Goal: Task Accomplishment & Management: Manage account settings

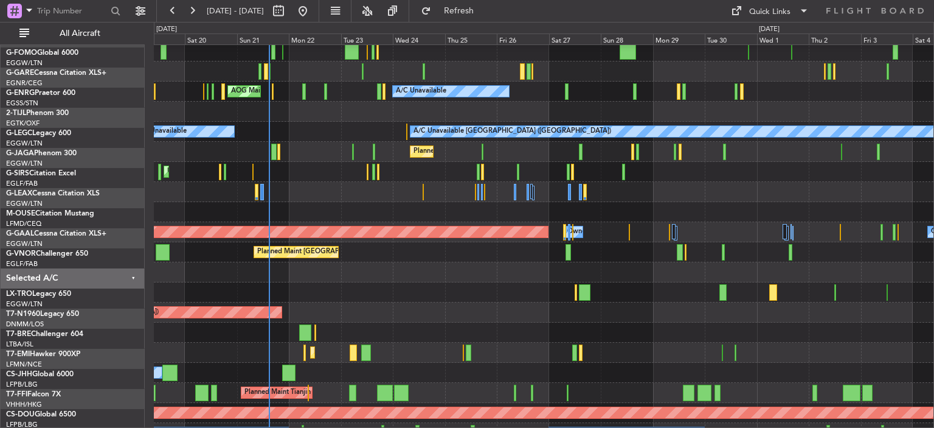
click at [334, 303] on div "AOG Maint London ([GEOGRAPHIC_DATA]) AOG Maint [GEOGRAPHIC_DATA] ([GEOGRAPHIC_D…" at bounding box center [544, 312] width 780 height 20
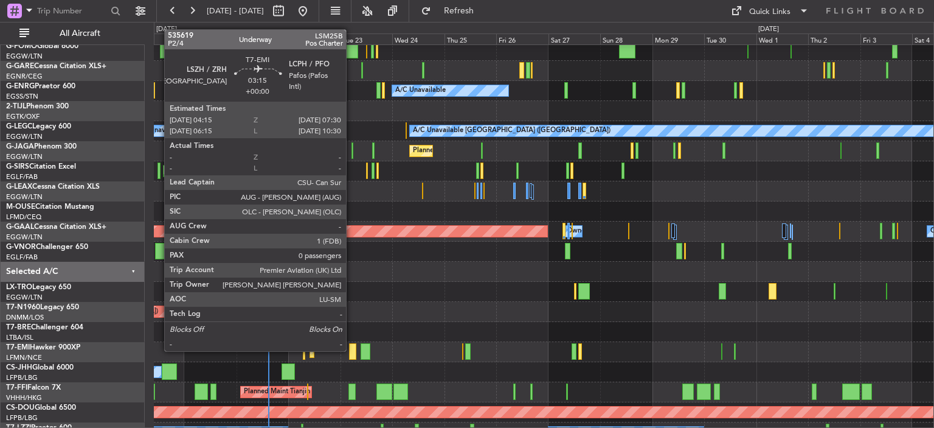
click at [352, 350] on div at bounding box center [352, 351] width 7 height 16
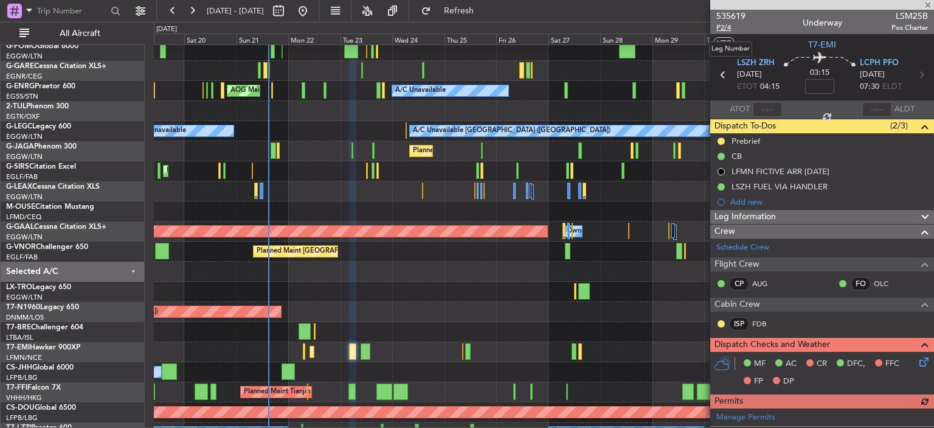
click at [723, 26] on span "P2/4" at bounding box center [730, 28] width 29 height 10
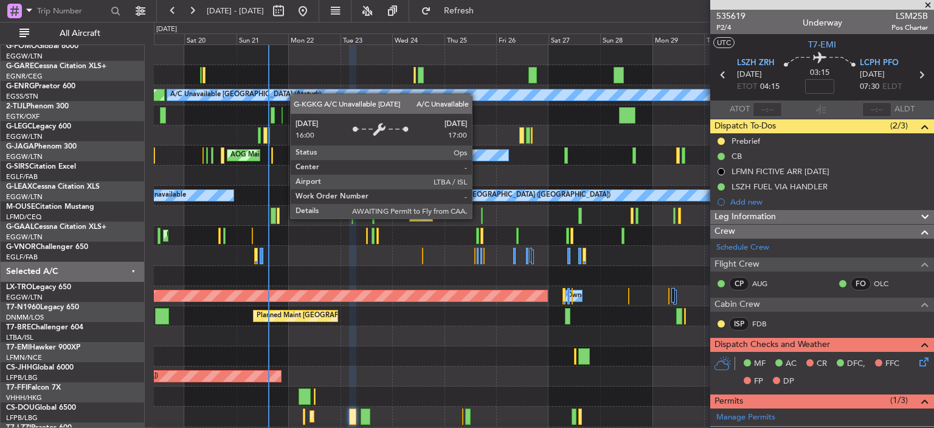
scroll to position [0, 0]
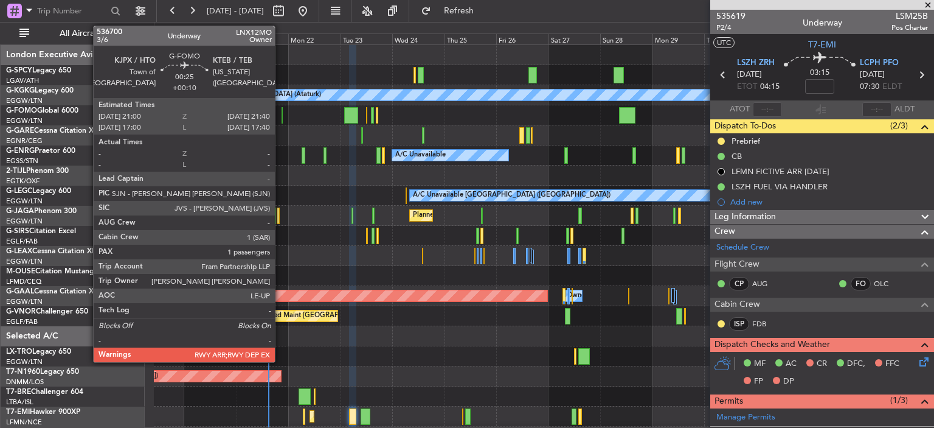
click at [282, 114] on div at bounding box center [283, 115] width 2 height 16
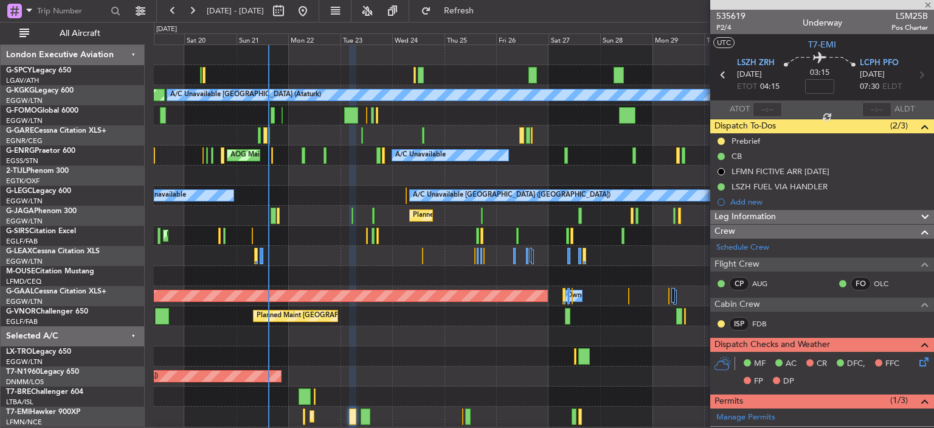
type input "+00:10"
type input "1"
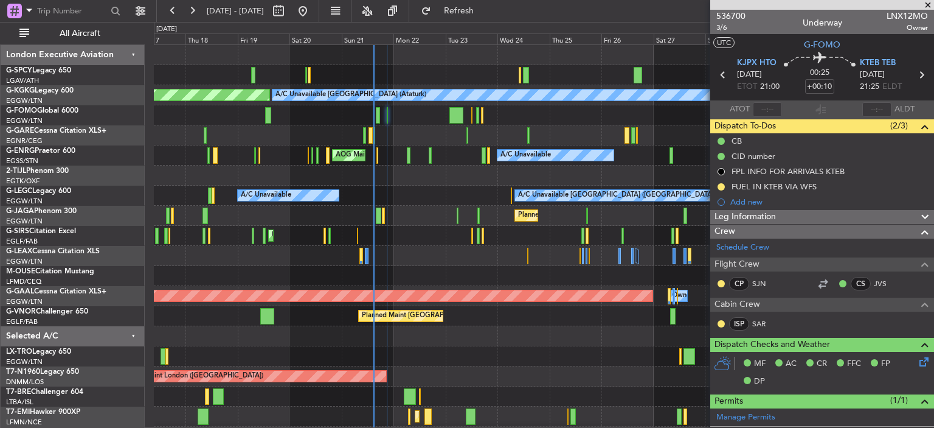
click at [499, 390] on div "AOG Maint [GEOGRAPHIC_DATA] (Ataturk) A/C Unavailable [GEOGRAPHIC_DATA] (Atatur…" at bounding box center [544, 296] width 780 height 502
click at [737, 18] on span "536700" at bounding box center [730, 16] width 29 height 13
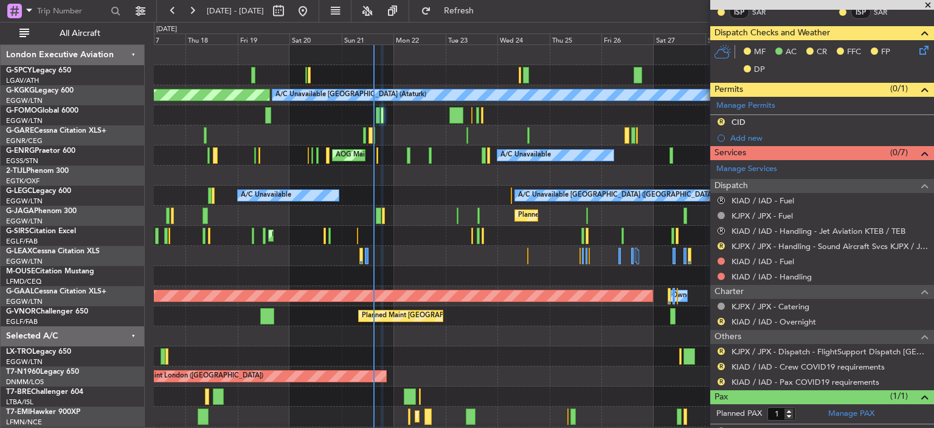
scroll to position [354, 0]
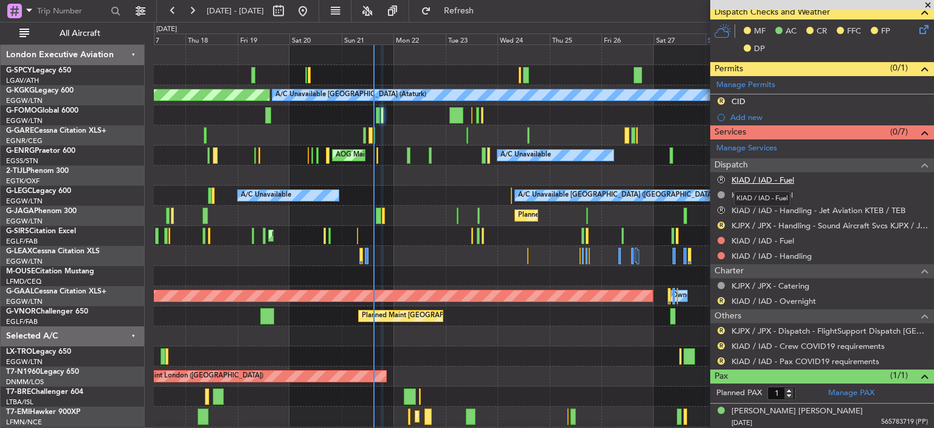
click at [781, 179] on link "KIAD / IAD - Fuel" at bounding box center [763, 180] width 63 height 10
click at [789, 238] on mat-tooltip-component "KIAD / IAD - Handling - Jet Aviation KTEB / TEB" at bounding box center [818, 229] width 168 height 32
click at [766, 237] on link "KIAD / IAD - Fuel" at bounding box center [763, 240] width 63 height 10
click at [796, 252] on link "KIAD / IAD - Handling" at bounding box center [772, 256] width 80 height 10
click at [485, 15] on span "Refresh" at bounding box center [459, 11] width 51 height 9
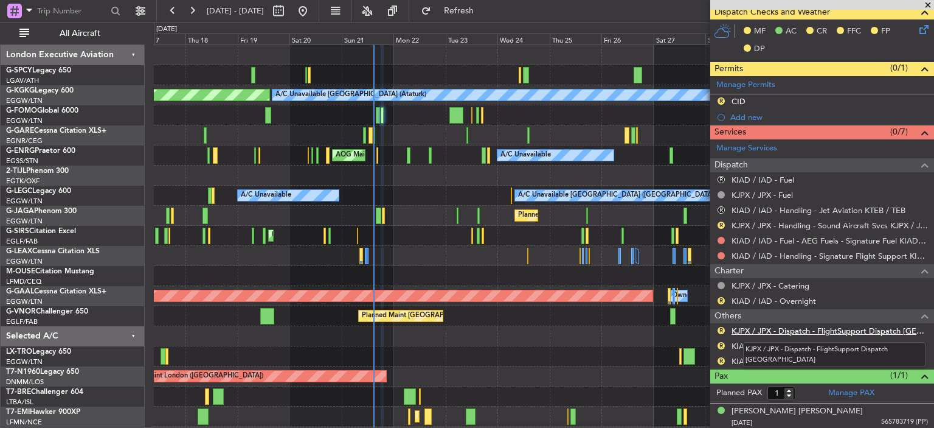
click at [823, 328] on link "KJPX / JPX - Dispatch - FlightSupport Dispatch [GEOGRAPHIC_DATA]" at bounding box center [830, 330] width 196 height 10
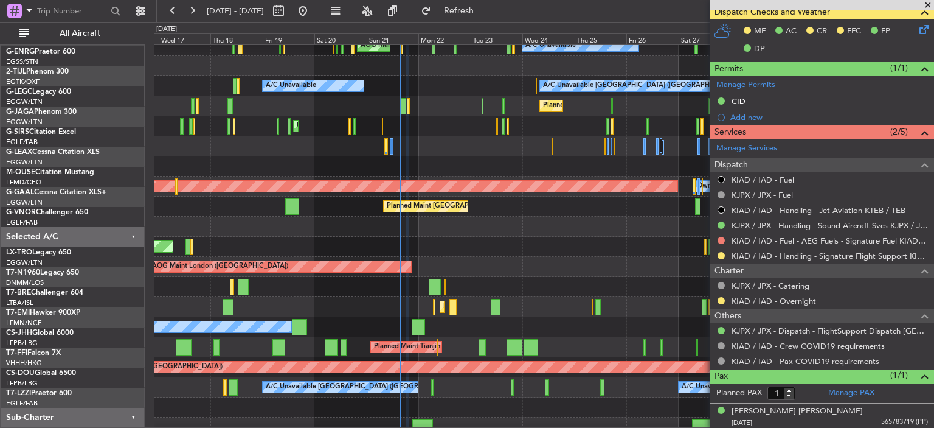
scroll to position [109, 0]
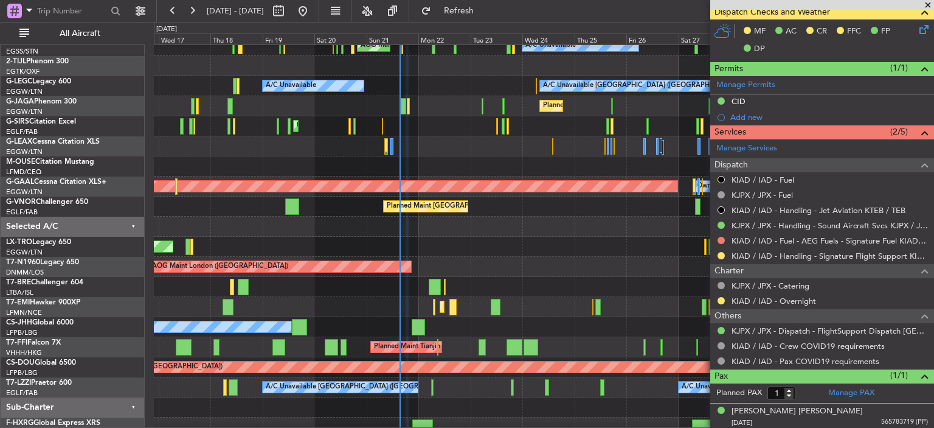
click at [528, 226] on div at bounding box center [544, 227] width 780 height 20
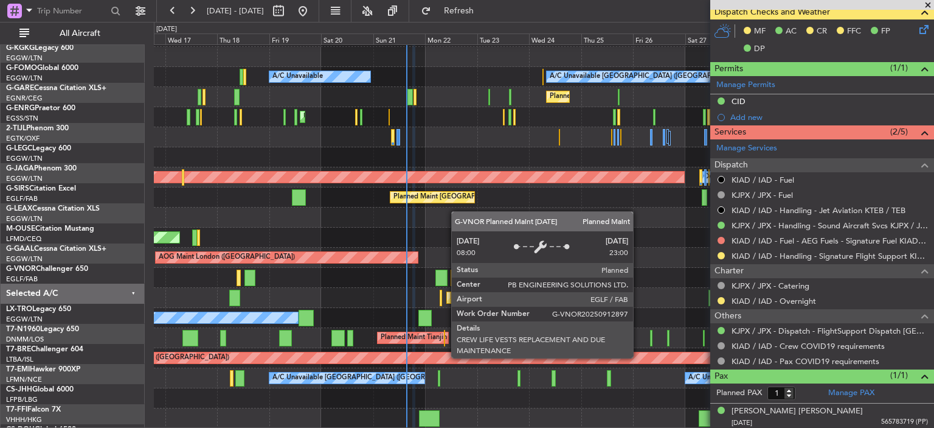
scroll to position [119, 0]
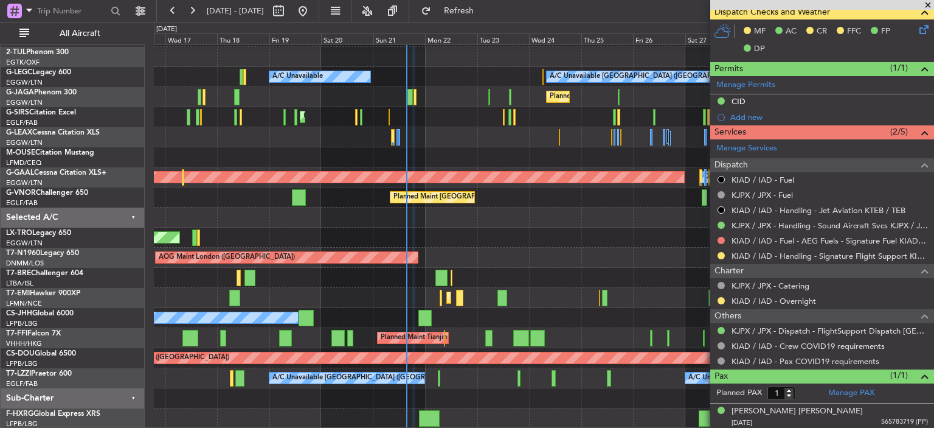
click at [459, 163] on div "A/C Unavailable AOG Maint [GEOGRAPHIC_DATA] ([GEOGRAPHIC_DATA]) A/C Unavailable…" at bounding box center [544, 177] width 780 height 502
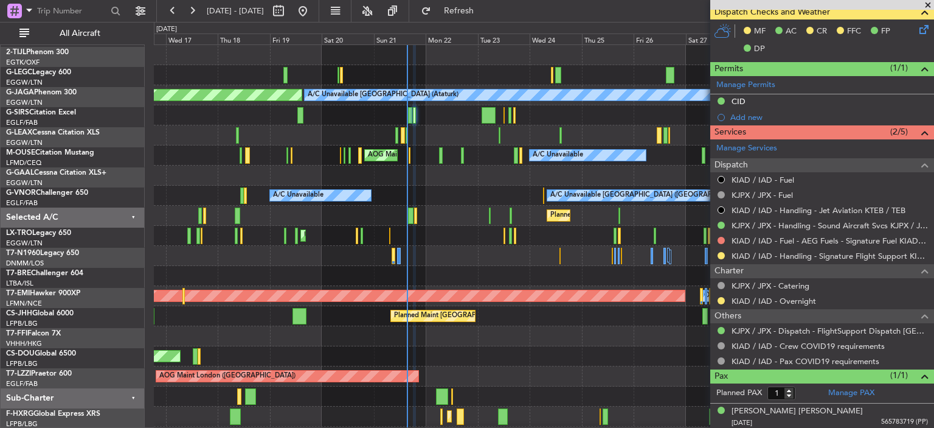
scroll to position [0, 0]
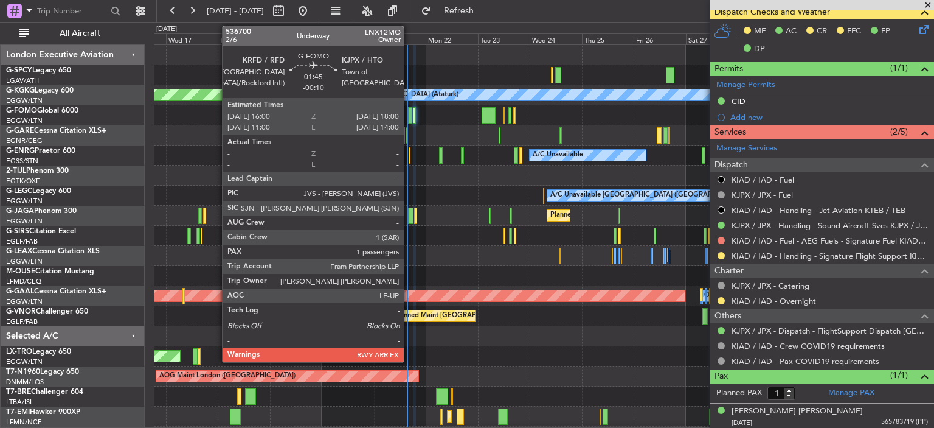
click at [409, 119] on div at bounding box center [410, 115] width 5 height 16
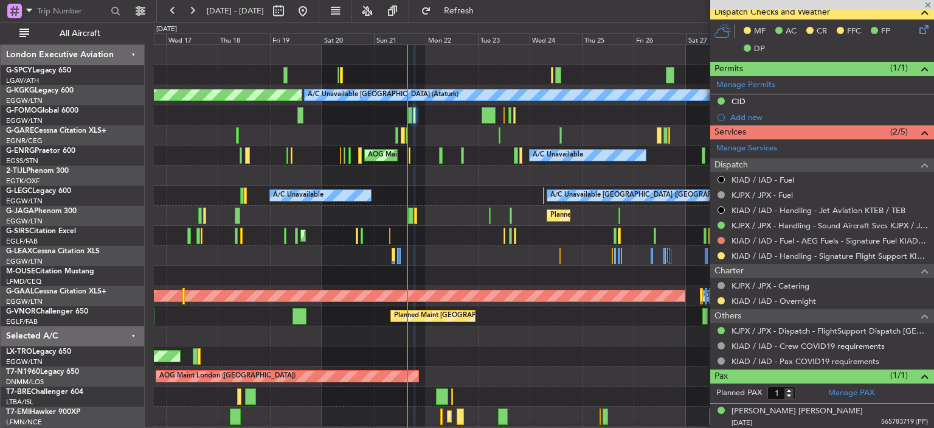
type input "-00:10"
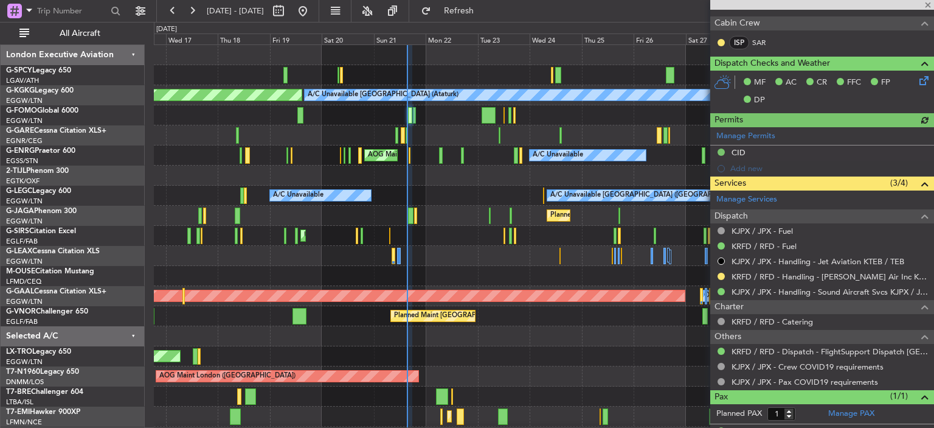
scroll to position [302, 0]
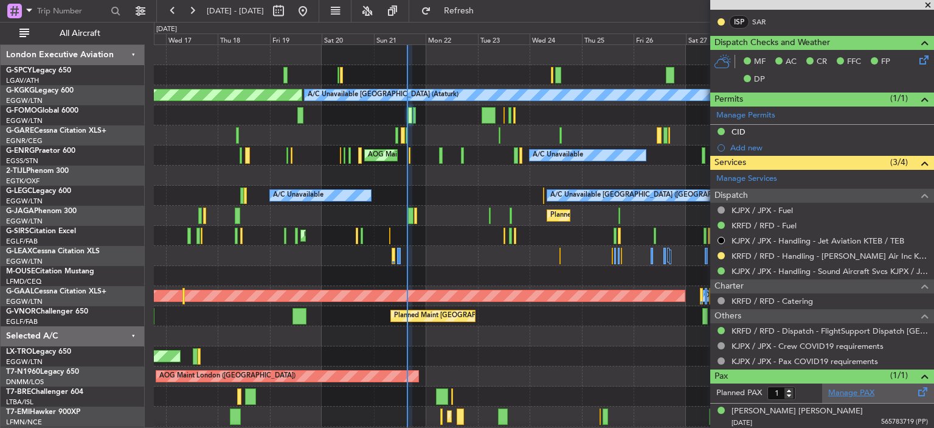
click at [860, 393] on link "Manage PAX" at bounding box center [851, 393] width 46 height 12
click at [466, 9] on button "Refresh" at bounding box center [451, 10] width 73 height 19
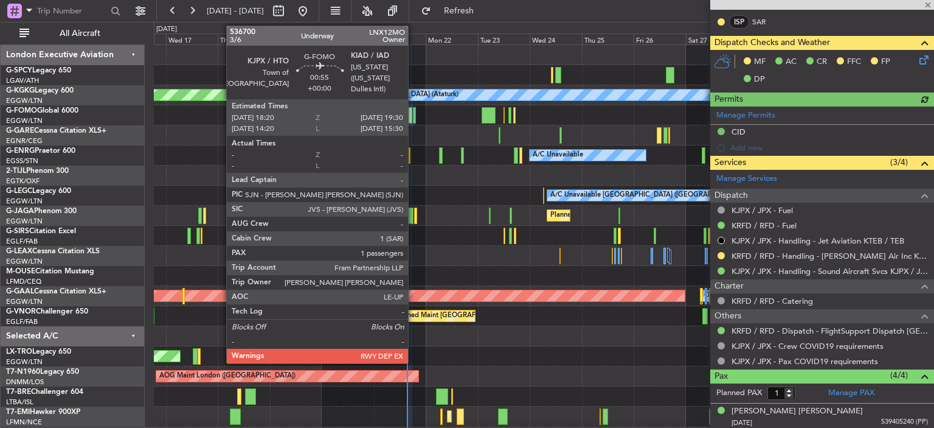
type input "4"
click at [415, 119] on div at bounding box center [414, 115] width 3 height 16
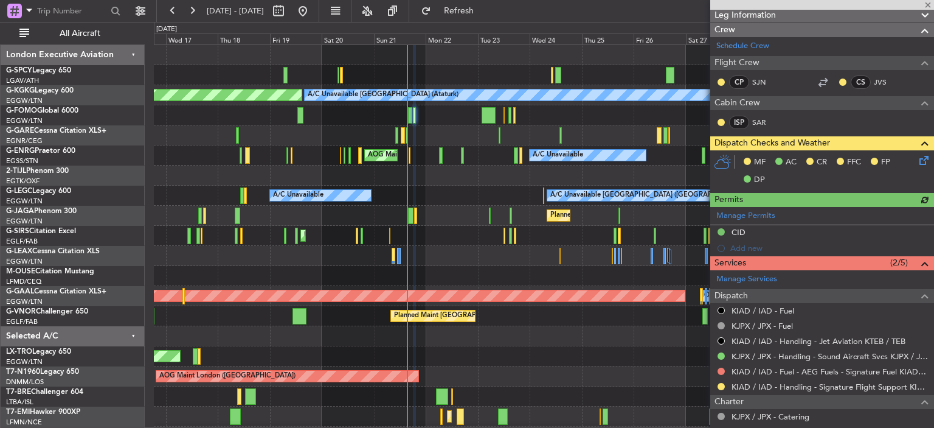
scroll to position [402, 0]
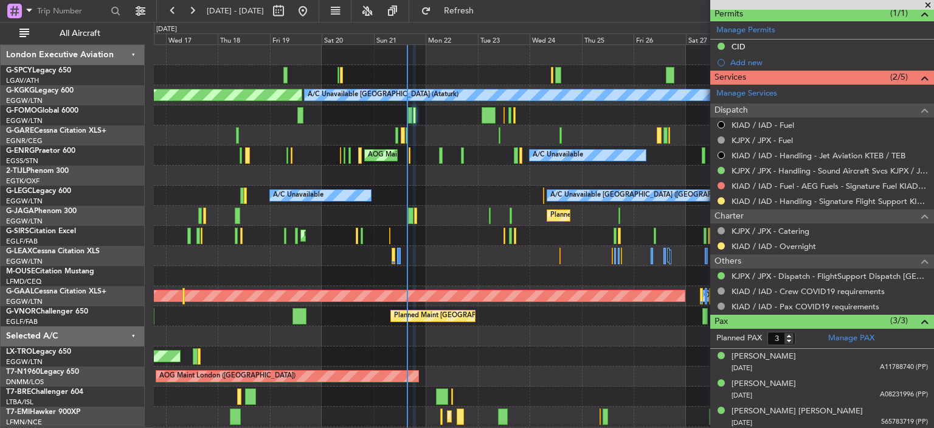
click at [927, 4] on span at bounding box center [928, 5] width 12 height 11
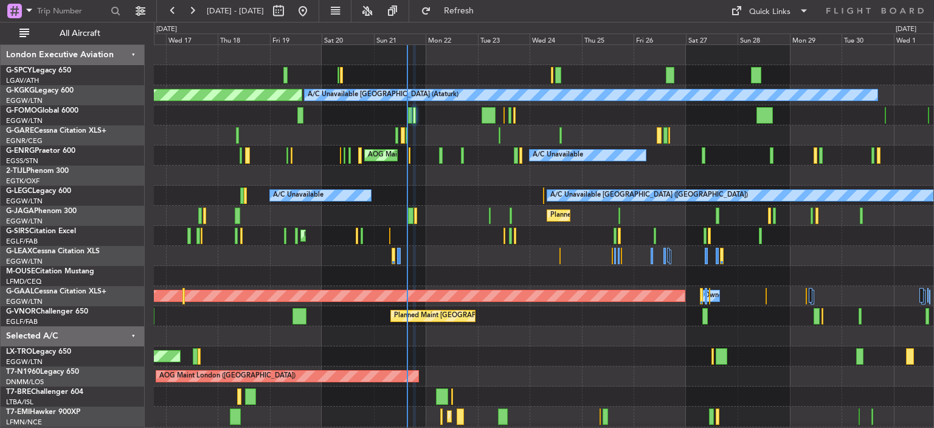
type input "0"
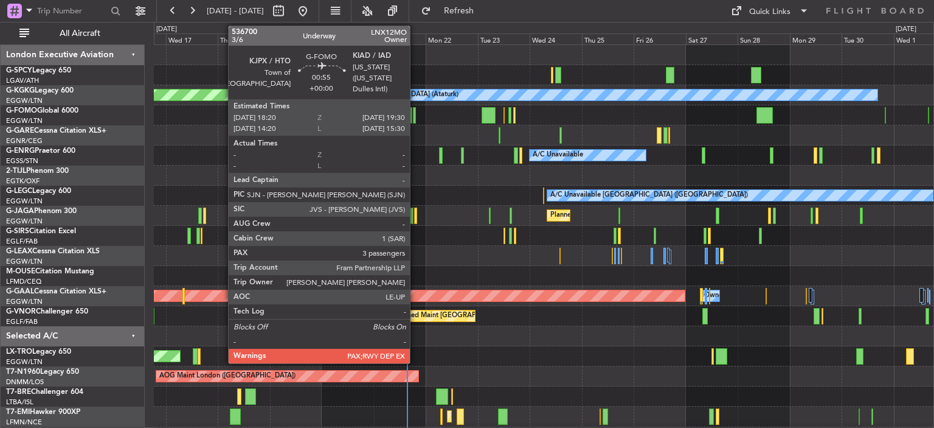
click at [415, 115] on div at bounding box center [414, 115] width 3 height 16
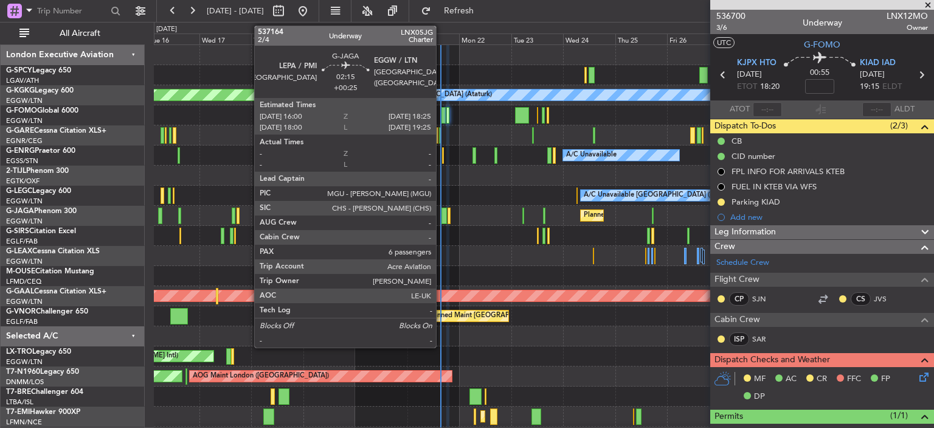
click at [442, 215] on div at bounding box center [444, 215] width 5 height 16
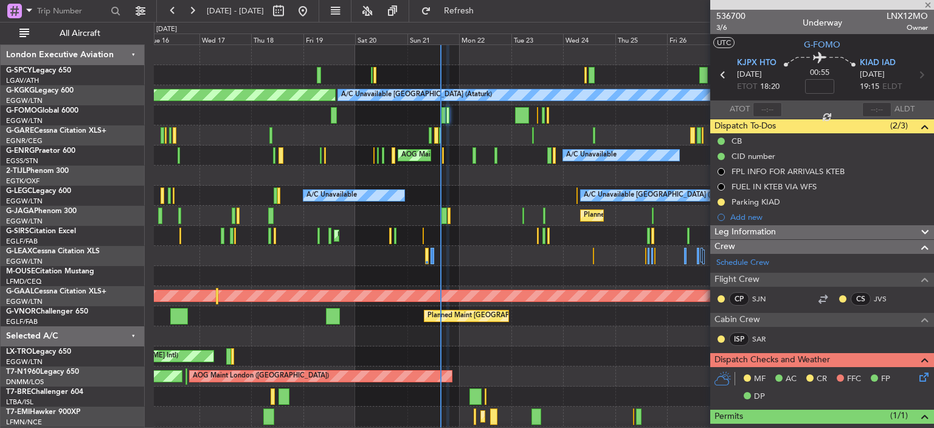
type input "+00:25"
type input "6"
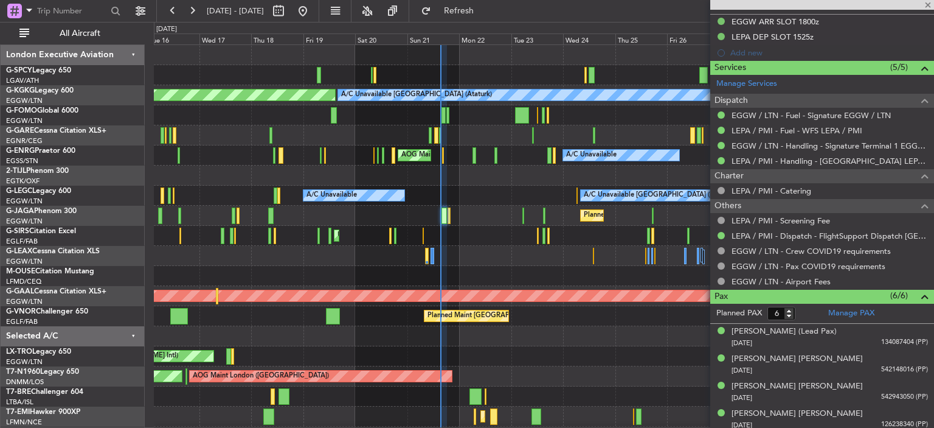
scroll to position [445, 0]
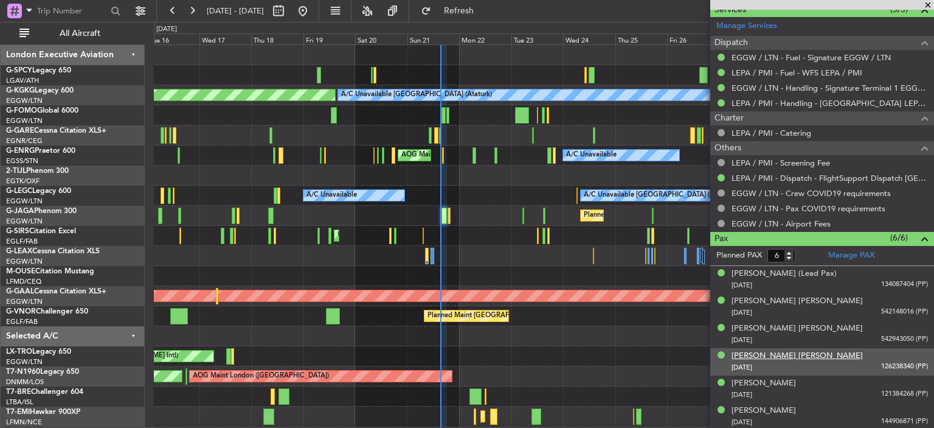
click at [806, 356] on div "[PERSON_NAME] [PERSON_NAME]" at bounding box center [797, 356] width 131 height 12
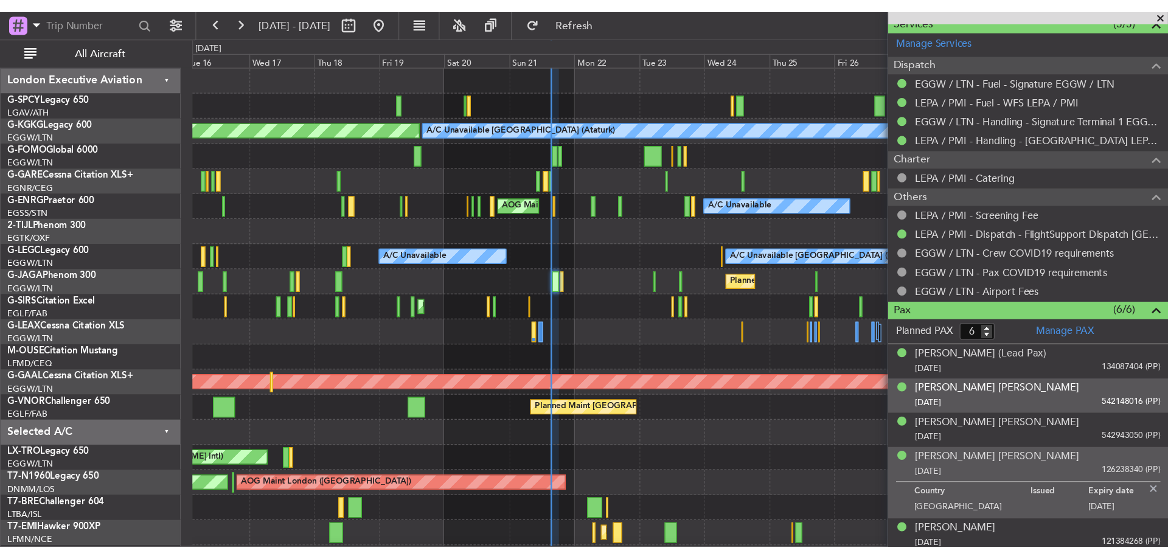
scroll to position [474, 0]
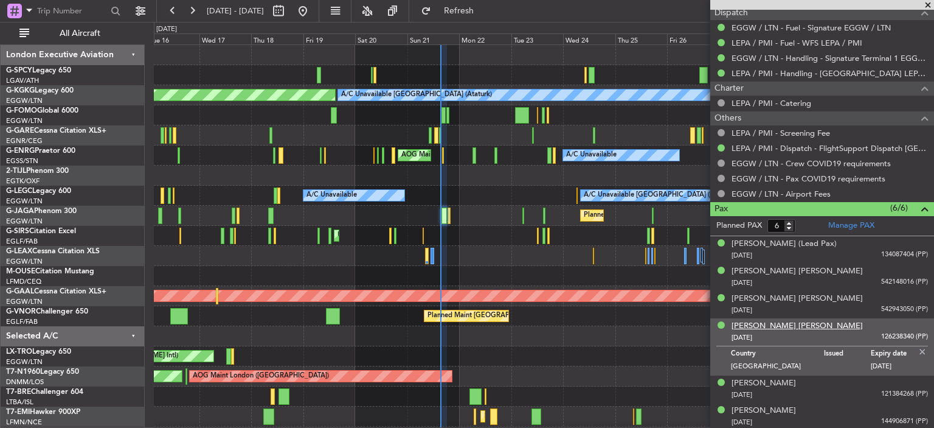
click at [787, 325] on div "[PERSON_NAME] [PERSON_NAME]" at bounding box center [797, 326] width 131 height 12
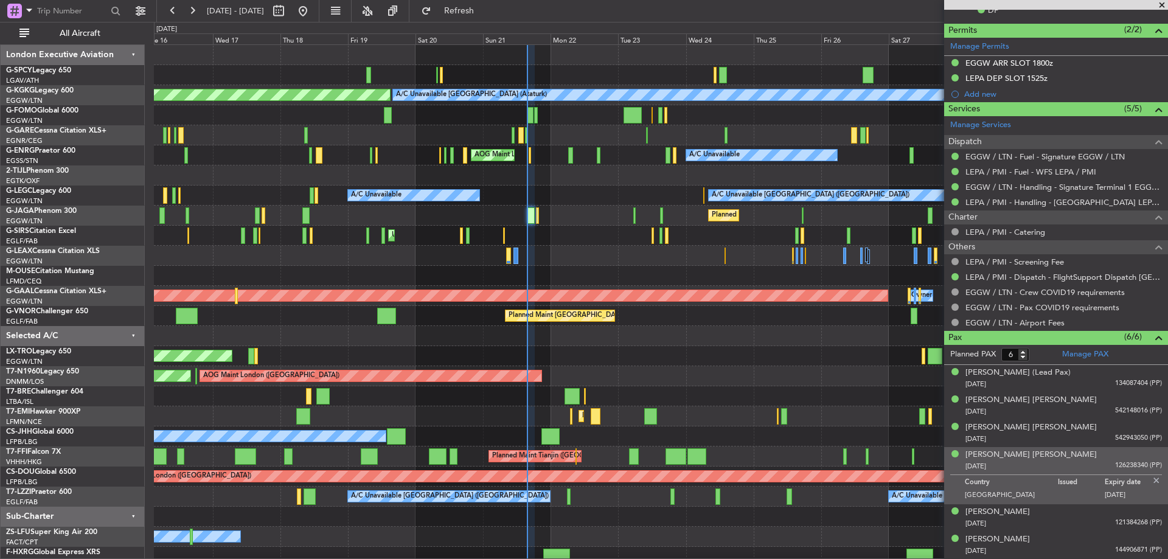
scroll to position [345, 0]
click at [934, 358] on link "Manage PAX" at bounding box center [1085, 355] width 46 height 12
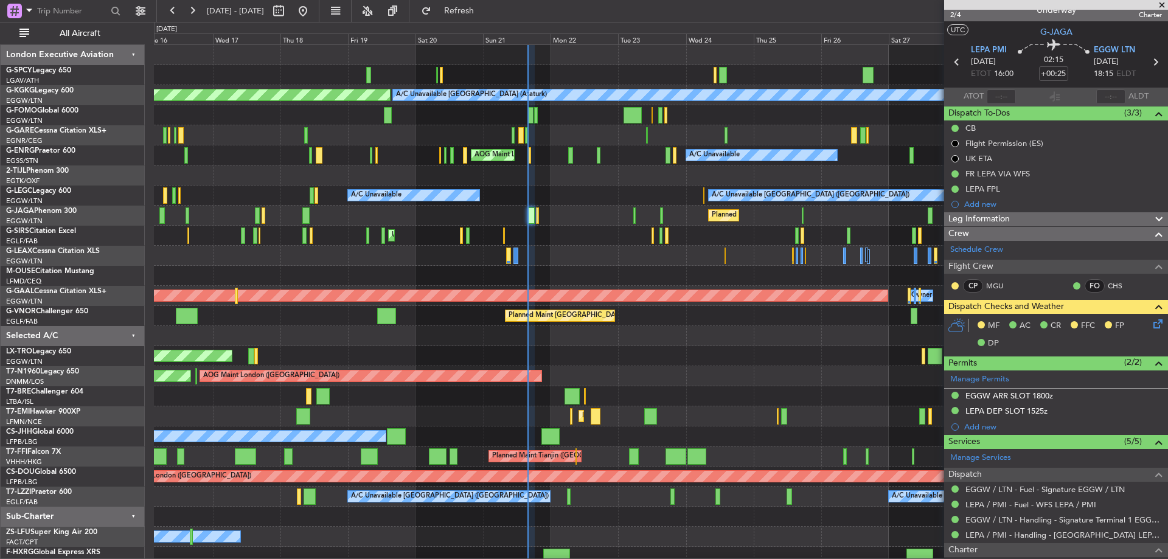
scroll to position [0, 0]
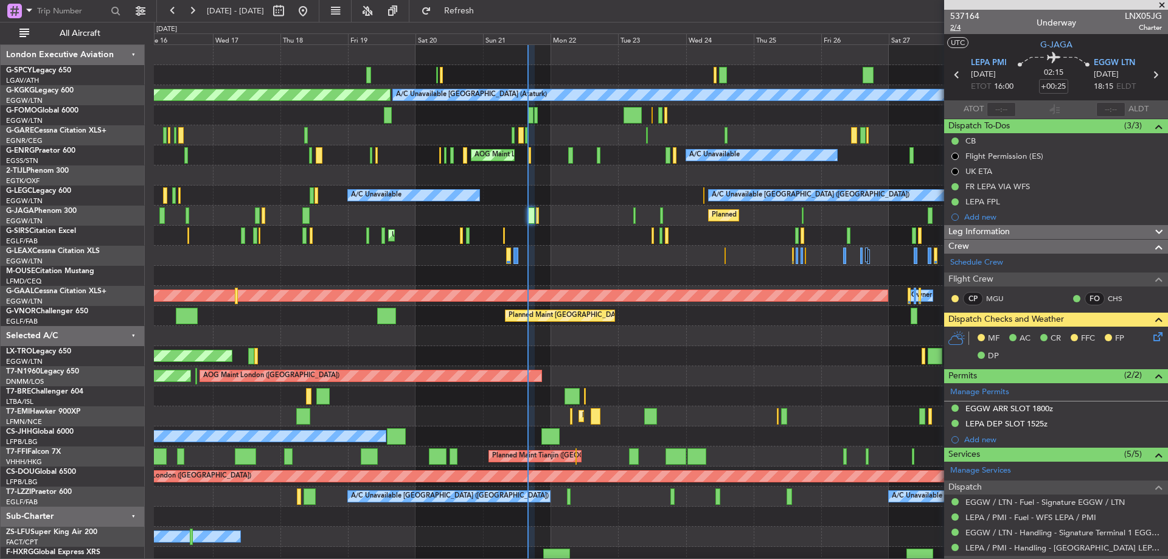
click at [934, 26] on span "2/4" at bounding box center [964, 28] width 29 height 10
click at [934, 19] on span "537164" at bounding box center [964, 16] width 29 height 13
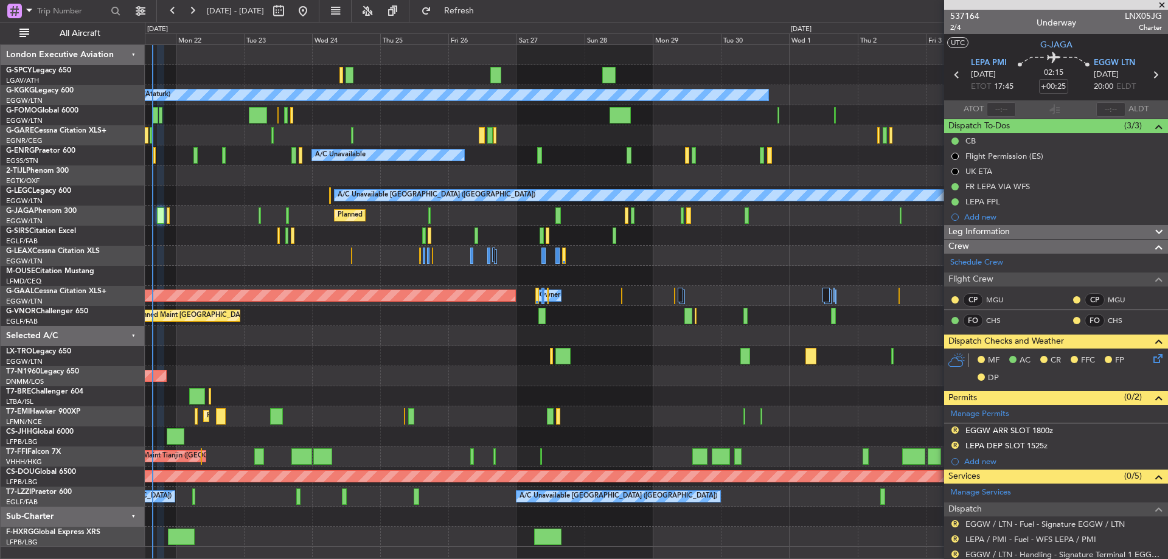
click at [364, 427] on div "A/C Unavailable [GEOGRAPHIC_DATA] (Ataturk) AOG Maint [GEOGRAPHIC_DATA] ([GEOGR…" at bounding box center [656, 296] width 1022 height 502
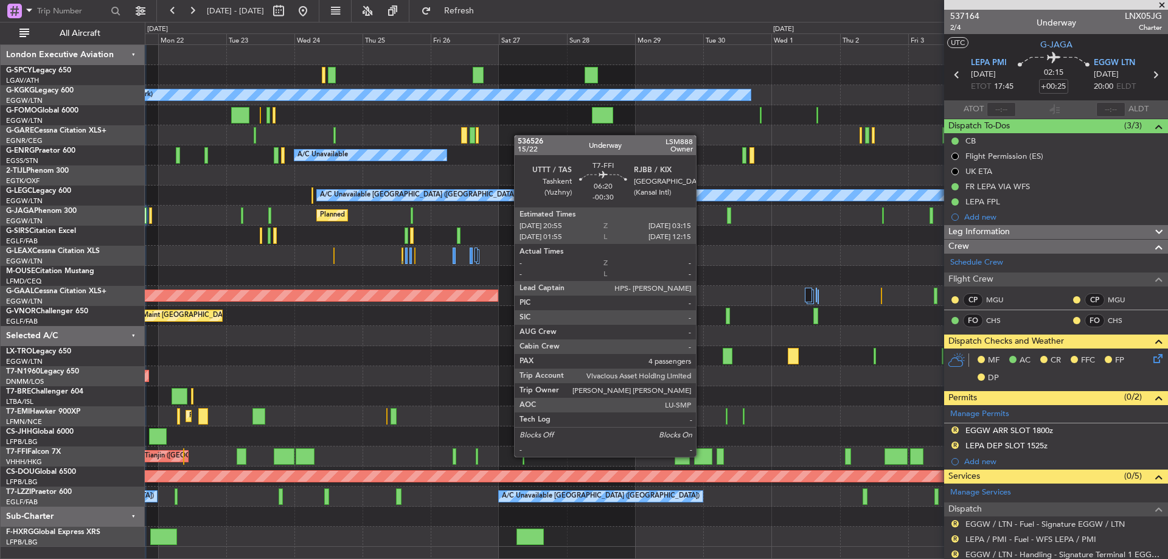
click at [701, 427] on div at bounding box center [703, 456] width 18 height 16
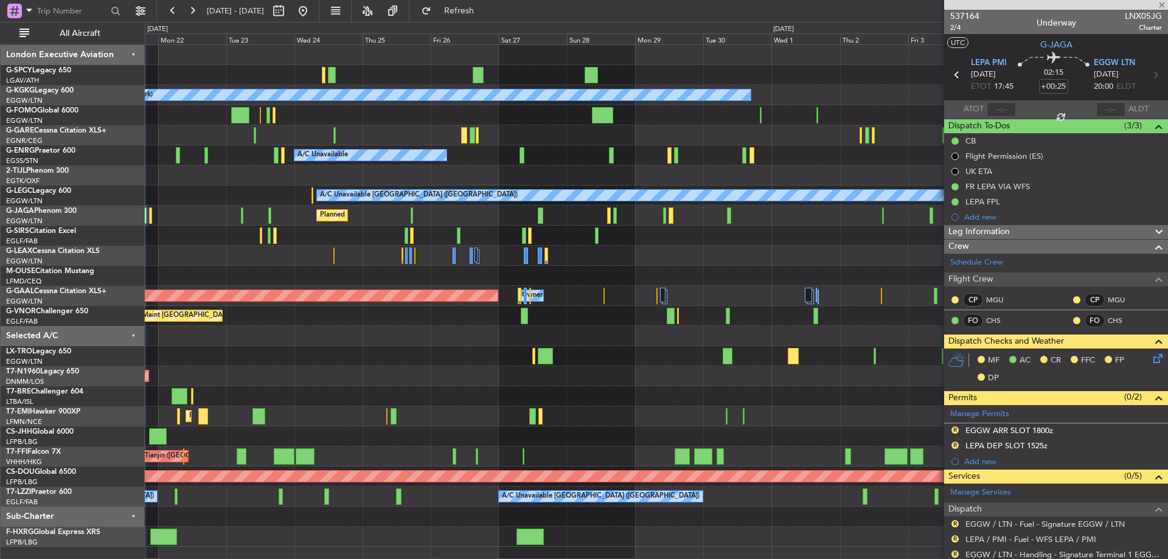
type input "-00:30"
type input "4"
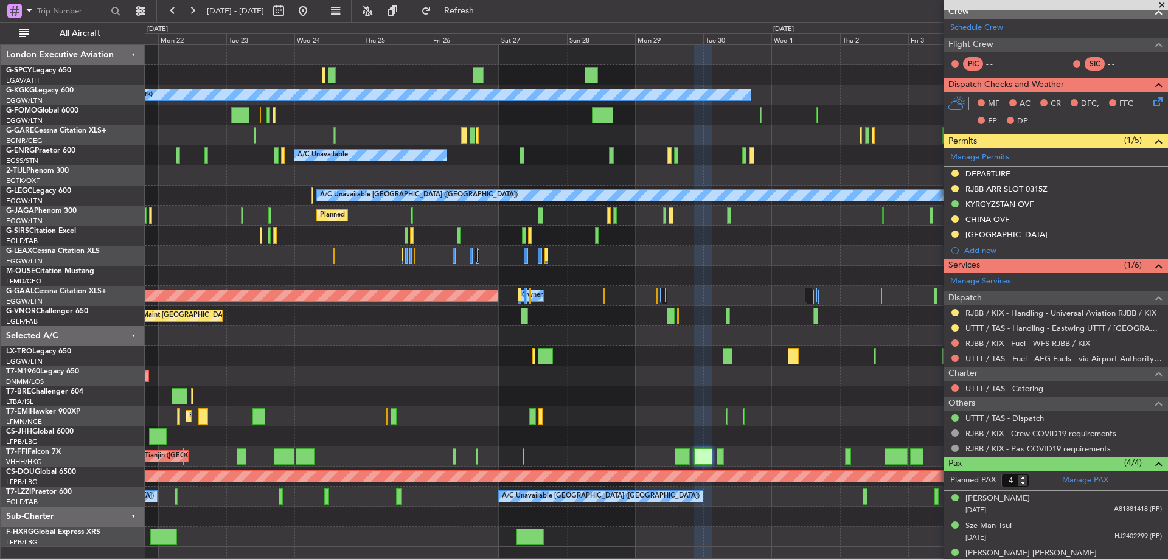
scroll to position [184, 0]
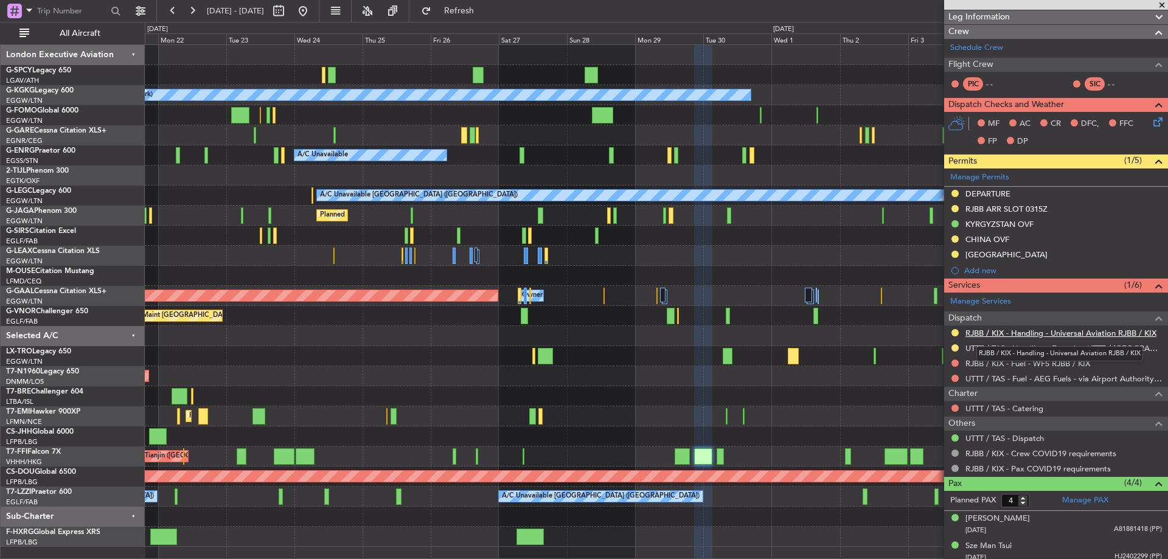
click at [934, 332] on link "RJBB / KIX - Handling - Universal Aviation RJBB / KIX" at bounding box center [1060, 333] width 191 height 10
